Goal: Task Accomplishment & Management: Use online tool/utility

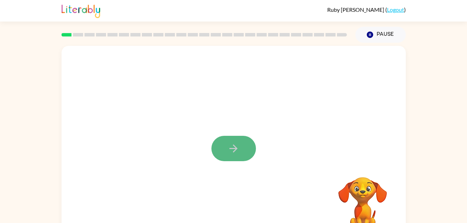
click at [238, 155] on icon "button" at bounding box center [233, 148] width 12 height 12
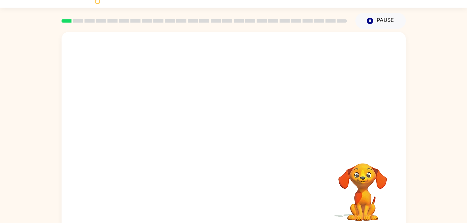
scroll to position [21, 0]
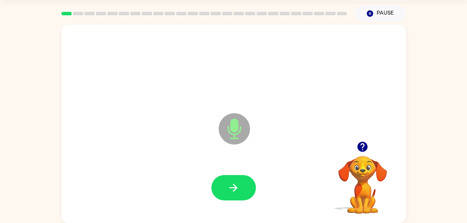
click at [230, 119] on icon at bounding box center [233, 128] width 31 height 31
click at [243, 173] on div at bounding box center [233, 187] width 330 height 57
click at [248, 187] on button "button" at bounding box center [233, 187] width 44 height 25
click at [232, 131] on icon "Microphone The Microphone is here when it is your turn to talk" at bounding box center [269, 138] width 104 height 52
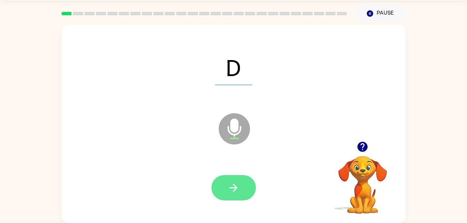
click at [241, 185] on button "button" at bounding box center [233, 187] width 44 height 25
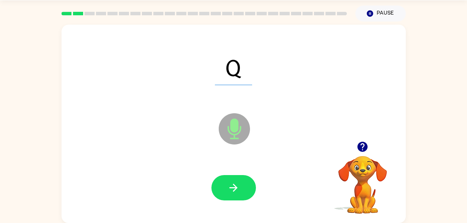
click at [235, 130] on icon "Microphone The Microphone is here when it is your turn to talk" at bounding box center [269, 138] width 104 height 52
click at [242, 189] on button "button" at bounding box center [233, 187] width 44 height 25
click at [234, 125] on icon "Microphone The Microphone is here when it is your turn to talk" at bounding box center [269, 138] width 104 height 52
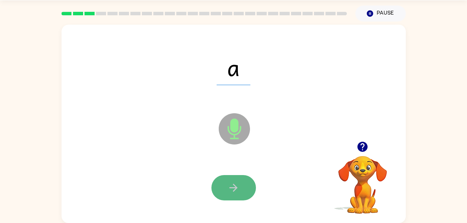
click at [233, 175] on button "button" at bounding box center [233, 187] width 44 height 25
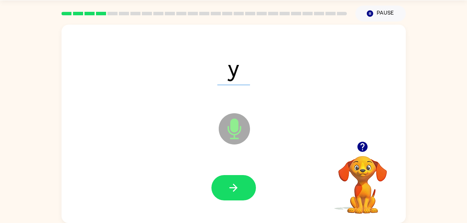
click at [239, 130] on icon at bounding box center [233, 128] width 31 height 31
click at [232, 189] on icon "button" at bounding box center [233, 188] width 12 height 12
click at [246, 130] on icon at bounding box center [233, 128] width 31 height 31
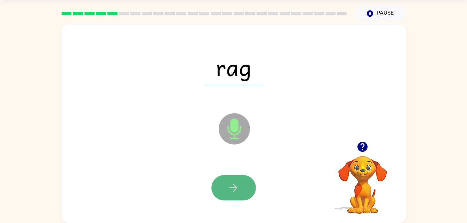
click at [240, 183] on button "button" at bounding box center [233, 187] width 44 height 25
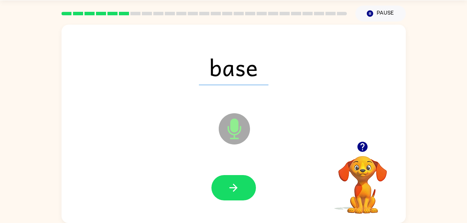
click at [228, 148] on icon "Microphone The Microphone is here when it is your turn to talk" at bounding box center [269, 138] width 104 height 52
click at [233, 183] on icon "button" at bounding box center [233, 188] width 12 height 12
click at [240, 121] on icon at bounding box center [233, 128] width 31 height 31
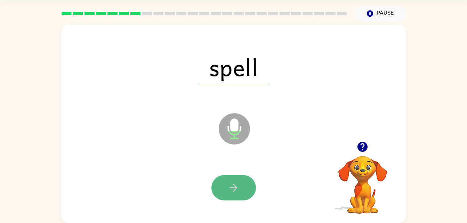
click at [225, 195] on button "button" at bounding box center [233, 187] width 44 height 25
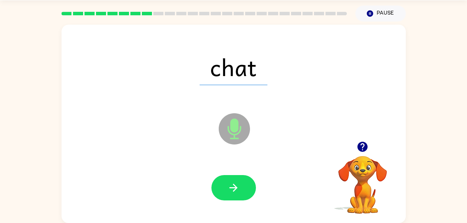
click at [228, 129] on icon "Microphone The Microphone is here when it is your turn to talk" at bounding box center [269, 138] width 104 height 52
click at [242, 189] on button "button" at bounding box center [233, 187] width 44 height 25
click at [237, 139] on icon "Microphone The Microphone is here when it is your turn to talk" at bounding box center [269, 138] width 104 height 52
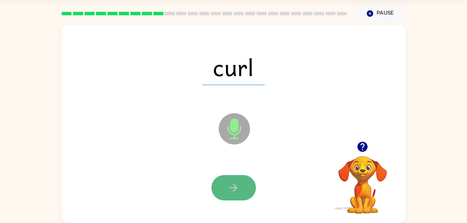
click at [237, 183] on icon "button" at bounding box center [233, 188] width 12 height 12
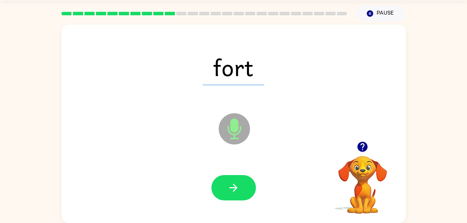
click at [230, 124] on icon at bounding box center [233, 128] width 31 height 31
click at [239, 191] on icon "button" at bounding box center [233, 188] width 12 height 12
click at [242, 129] on icon at bounding box center [233, 128] width 31 height 31
click at [229, 201] on div at bounding box center [233, 187] width 330 height 57
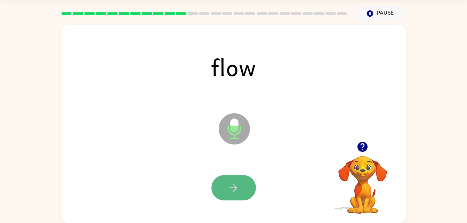
click at [228, 198] on button "button" at bounding box center [233, 187] width 44 height 25
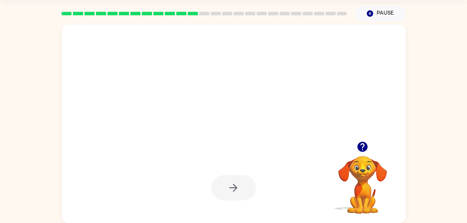
click at [250, 173] on div at bounding box center [233, 187] width 330 height 57
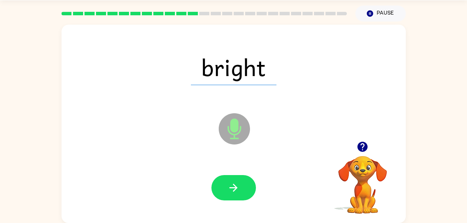
click at [229, 140] on icon at bounding box center [233, 128] width 31 height 31
click at [242, 182] on button "button" at bounding box center [233, 187] width 44 height 25
click at [234, 134] on icon "Microphone The Microphone is here when it is your turn to talk" at bounding box center [269, 138] width 104 height 52
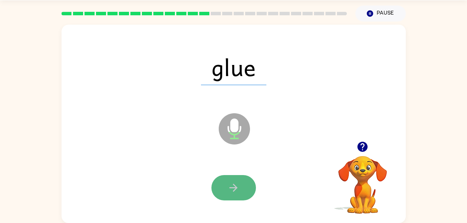
click at [243, 184] on button "button" at bounding box center [233, 187] width 44 height 25
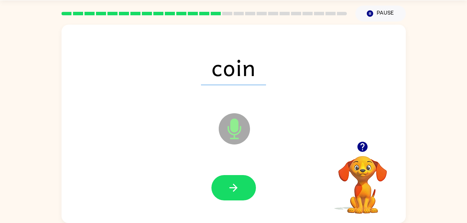
click at [236, 139] on icon "Microphone The Microphone is here when it is your turn to talk" at bounding box center [269, 138] width 104 height 52
click at [238, 176] on button "button" at bounding box center [233, 187] width 44 height 25
drag, startPoint x: 229, startPoint y: 135, endPoint x: 231, endPoint y: 142, distance: 6.7
click at [231, 142] on icon at bounding box center [233, 128] width 31 height 31
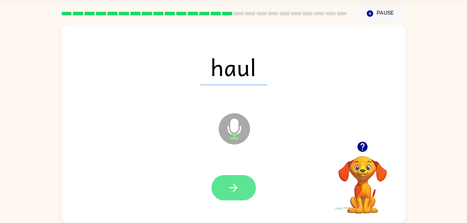
click at [223, 196] on button "button" at bounding box center [233, 187] width 44 height 25
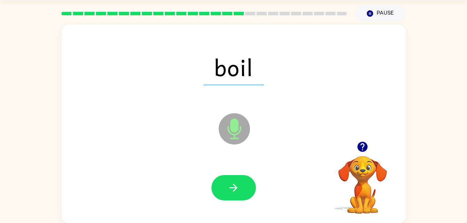
drag, startPoint x: 242, startPoint y: 121, endPoint x: 241, endPoint y: 129, distance: 7.7
click at [241, 129] on icon at bounding box center [233, 128] width 31 height 31
click at [246, 193] on button "button" at bounding box center [233, 187] width 44 height 25
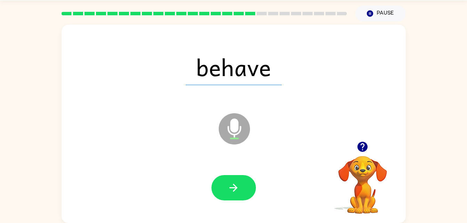
drag, startPoint x: 235, startPoint y: 139, endPoint x: 234, endPoint y: 181, distance: 41.7
click at [234, 181] on button "button" at bounding box center [233, 187] width 44 height 25
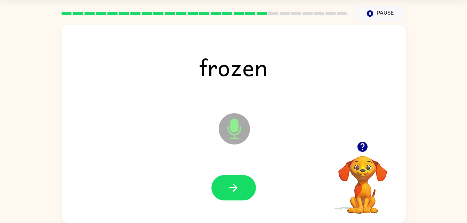
click at [231, 136] on icon at bounding box center [233, 128] width 31 height 31
drag, startPoint x: 231, startPoint y: 184, endPoint x: 207, endPoint y: 165, distance: 31.4
click at [207, 165] on div at bounding box center [233, 187] width 330 height 57
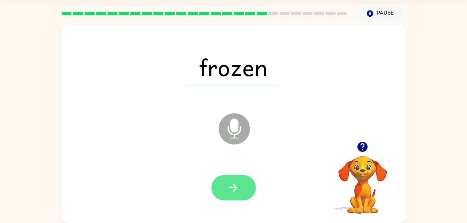
click at [242, 194] on button "button" at bounding box center [233, 187] width 44 height 25
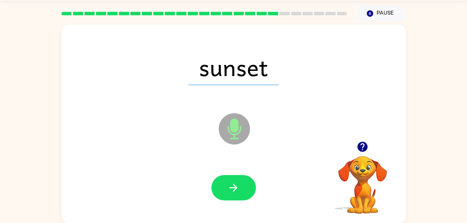
click at [239, 129] on icon at bounding box center [233, 128] width 31 height 31
click at [240, 189] on button "button" at bounding box center [233, 187] width 44 height 25
click at [236, 145] on icon "Microphone The Microphone is here when it is your turn to talk" at bounding box center [269, 138] width 104 height 52
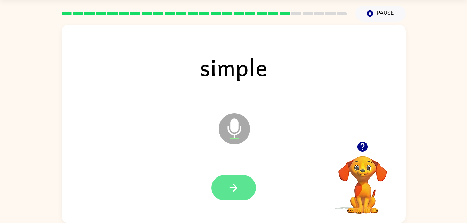
click at [238, 186] on icon "button" at bounding box center [233, 188] width 12 height 12
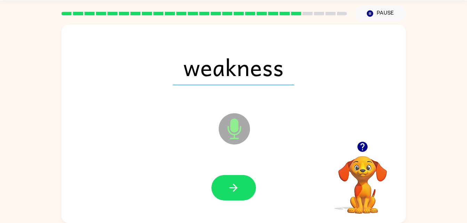
click at [229, 133] on icon "Microphone The Microphone is here when it is your turn to talk" at bounding box center [269, 138] width 104 height 52
click at [231, 187] on icon "button" at bounding box center [233, 188] width 12 height 12
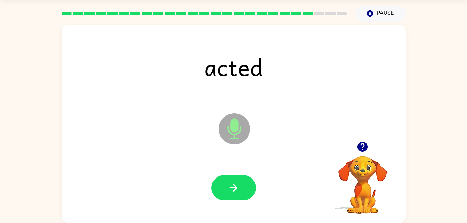
click at [232, 137] on icon at bounding box center [233, 128] width 31 height 31
click at [234, 188] on icon "button" at bounding box center [233, 188] width 12 height 12
click at [234, 131] on icon "Microphone The Microphone is here when it is your turn to talk" at bounding box center [269, 138] width 104 height 52
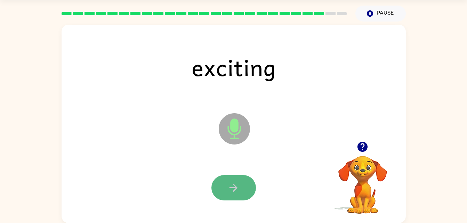
click at [242, 188] on button "button" at bounding box center [233, 187] width 44 height 25
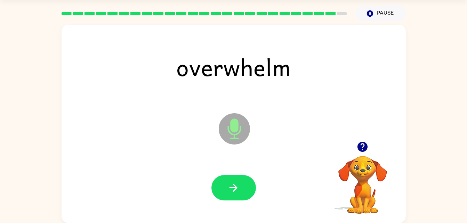
click at [236, 132] on icon at bounding box center [233, 128] width 31 height 31
click at [240, 194] on button "button" at bounding box center [233, 187] width 44 height 25
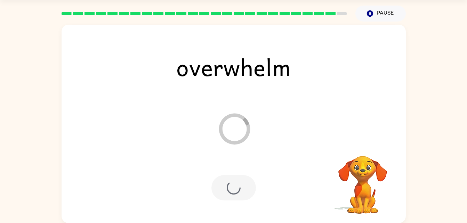
scroll to position [9, 0]
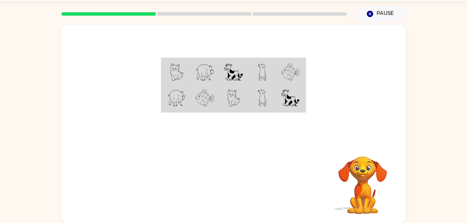
scroll to position [21, 0]
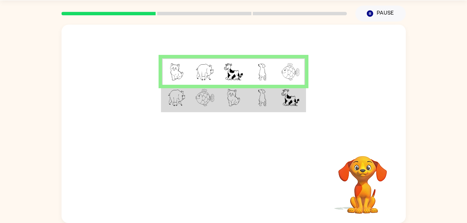
click at [280, 105] on td at bounding box center [290, 98] width 28 height 27
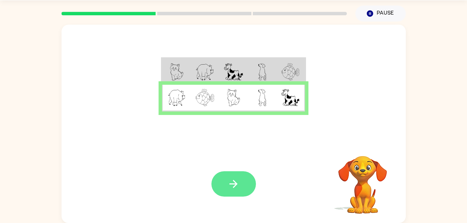
click at [240, 189] on button "button" at bounding box center [233, 183] width 44 height 25
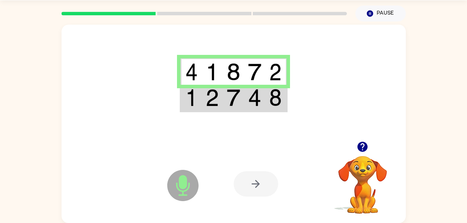
click at [184, 189] on icon "Microphone The Microphone is here when it is your turn to talk" at bounding box center [217, 194] width 104 height 52
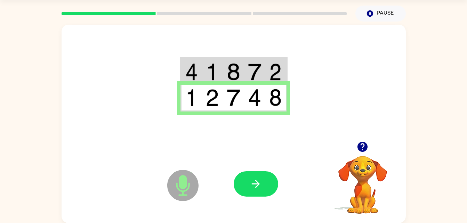
drag, startPoint x: 188, startPoint y: 188, endPoint x: 189, endPoint y: 195, distance: 7.1
click at [189, 195] on icon "Microphone The Microphone is here when it is your turn to talk" at bounding box center [217, 194] width 104 height 52
click at [265, 193] on button "button" at bounding box center [255, 183] width 44 height 25
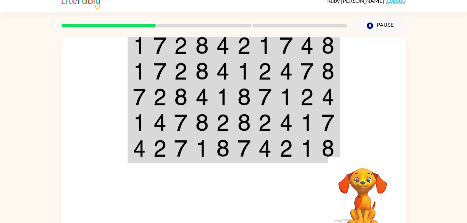
scroll to position [7, 0]
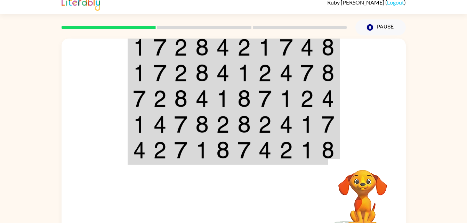
click at [251, 193] on div at bounding box center [284, 198] width 102 height 78
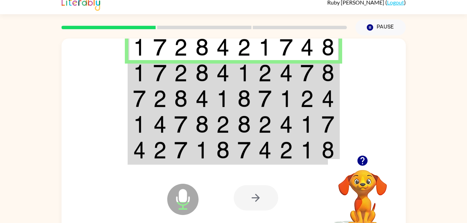
click at [183, 197] on icon "Microphone The Microphone is here when it is your turn to talk" at bounding box center [217, 208] width 104 height 52
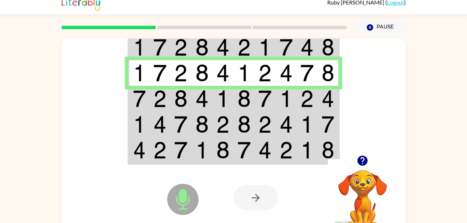
click at [188, 205] on icon at bounding box center [182, 199] width 31 height 31
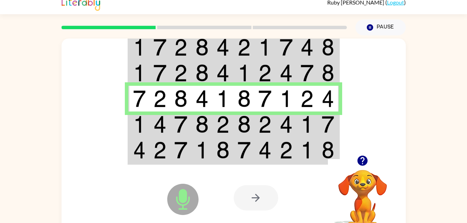
click at [182, 200] on icon "Microphone The Microphone is here when it is your turn to talk" at bounding box center [217, 208] width 104 height 52
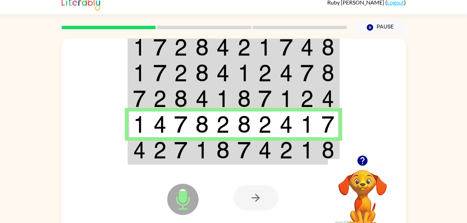
click at [183, 207] on icon "Microphone The Microphone is here when it is your turn to talk" at bounding box center [217, 208] width 104 height 52
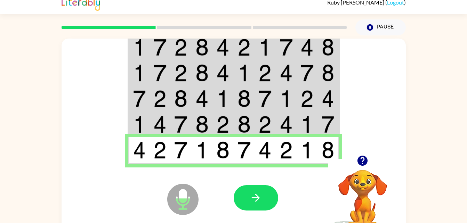
drag, startPoint x: 184, startPoint y: 208, endPoint x: 181, endPoint y: 204, distance: 4.5
click at [181, 204] on icon "Microphone The Microphone is here when it is your turn to talk" at bounding box center [217, 208] width 104 height 52
click at [267, 199] on button "button" at bounding box center [255, 197] width 44 height 25
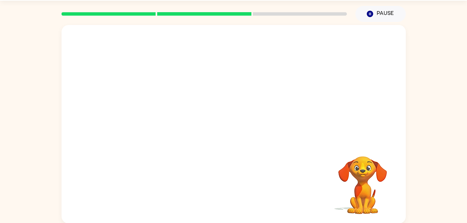
scroll to position [21, 0]
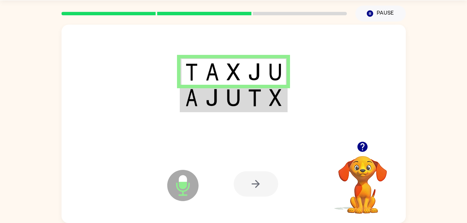
click at [186, 184] on icon "Microphone The Microphone is here when it is your turn to talk" at bounding box center [217, 194] width 104 height 52
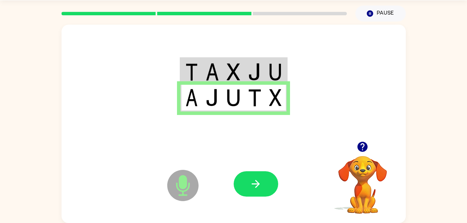
click at [186, 184] on icon "Microphone The Microphone is here when it is your turn to talk" at bounding box center [217, 194] width 104 height 52
click at [262, 187] on button "button" at bounding box center [255, 183] width 44 height 25
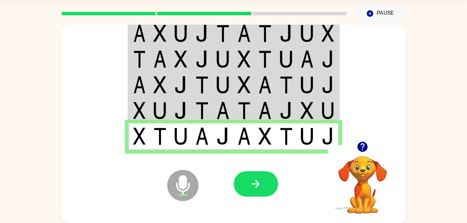
click at [163, 38] on img at bounding box center [159, 33] width 13 height 17
click at [167, 41] on td at bounding box center [159, 33] width 21 height 27
click at [172, 33] on td at bounding box center [180, 33] width 21 height 27
click at [175, 41] on img at bounding box center [180, 33] width 13 height 17
click at [178, 40] on img at bounding box center [180, 33] width 13 height 17
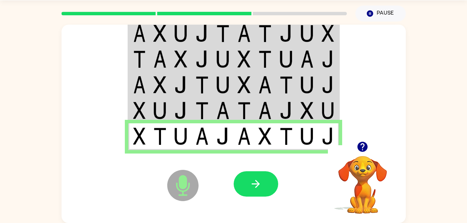
click at [177, 44] on td at bounding box center [180, 33] width 21 height 27
click at [182, 184] on icon "Microphone The Microphone is here when it is your turn to talk" at bounding box center [217, 194] width 104 height 52
click at [395, 11] on button "Pause Pause" at bounding box center [380, 14] width 50 height 16
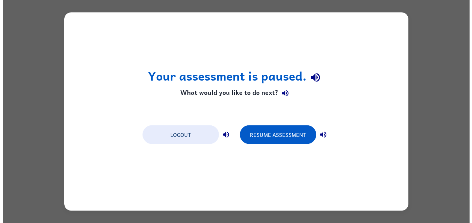
scroll to position [0, 0]
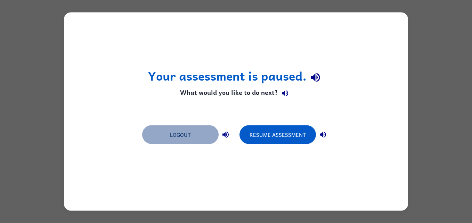
click at [162, 141] on button "Logout" at bounding box center [180, 134] width 76 height 19
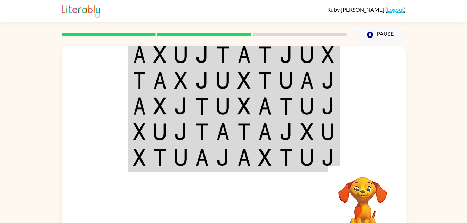
click at [364, 96] on div at bounding box center [233, 104] width 344 height 117
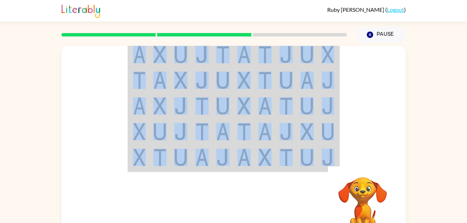
click at [364, 96] on div at bounding box center [233, 104] width 344 height 117
click at [388, 126] on div at bounding box center [233, 104] width 344 height 117
drag, startPoint x: 388, startPoint y: 126, endPoint x: 364, endPoint y: 96, distance: 38.6
drag, startPoint x: 364, startPoint y: 96, endPoint x: 394, endPoint y: 63, distance: 44.5
click at [394, 63] on div at bounding box center [233, 104] width 344 height 117
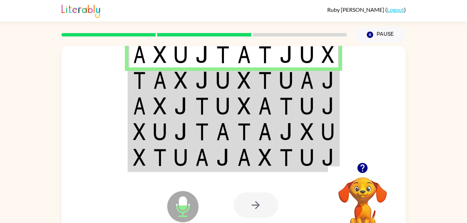
click at [185, 205] on icon "Microphone The Microphone is here when it is your turn to talk" at bounding box center [217, 215] width 104 height 52
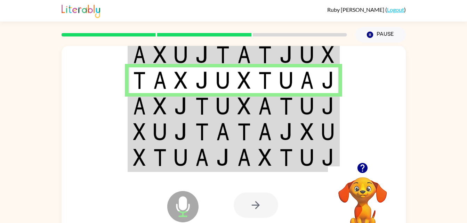
click at [185, 205] on icon "Microphone The Microphone is here when it is your turn to talk" at bounding box center [217, 215] width 104 height 52
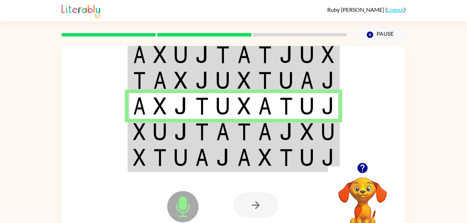
click at [187, 206] on icon "Microphone The Microphone is here when it is your turn to talk" at bounding box center [217, 215] width 104 height 52
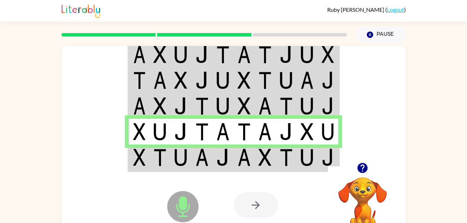
click at [190, 206] on icon at bounding box center [182, 206] width 31 height 31
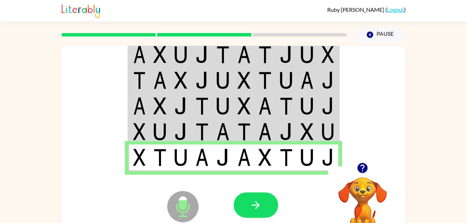
click at [190, 207] on icon at bounding box center [182, 206] width 31 height 31
click at [263, 196] on button "button" at bounding box center [255, 204] width 44 height 25
